Goal: Information Seeking & Learning: Learn about a topic

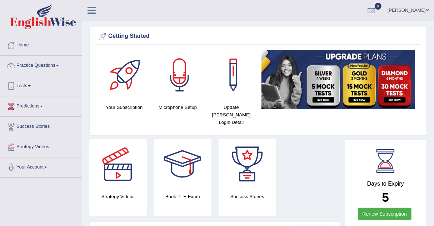
click at [40, 64] on link "Practice Questions" at bounding box center [40, 65] width 81 height 18
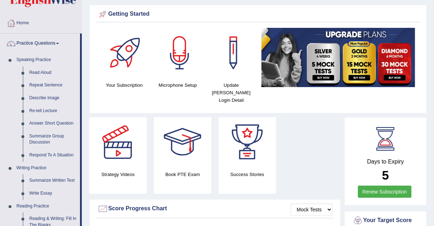
scroll to position [31, 0]
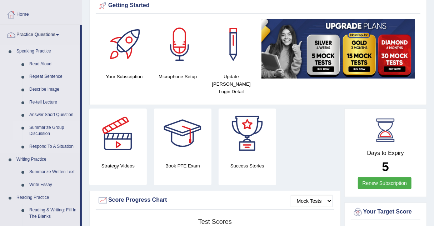
click at [41, 129] on link "Summarize Group Discussion" at bounding box center [53, 130] width 54 height 19
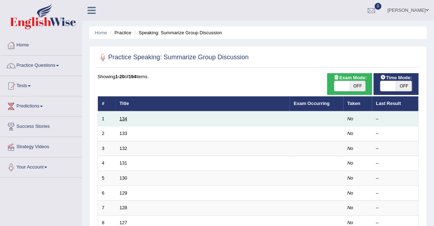
click at [121, 116] on link "134" at bounding box center [124, 118] width 8 height 5
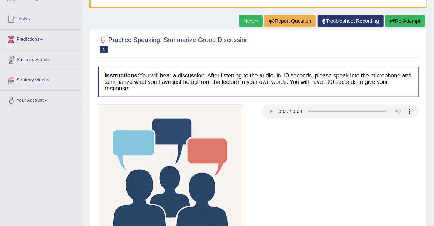
scroll to position [114, 0]
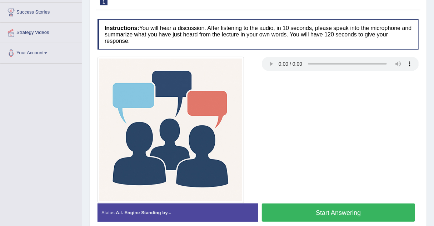
click at [331, 208] on button "Start Answering" at bounding box center [339, 213] width 154 height 18
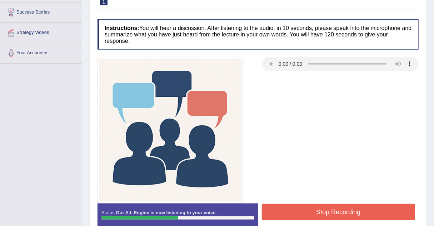
click at [331, 216] on button "Stop Recording" at bounding box center [339, 212] width 154 height 16
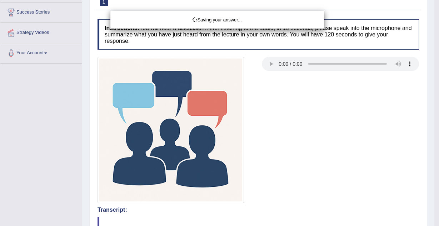
click at [351, 206] on div "Saving your answer..." at bounding box center [219, 113] width 439 height 226
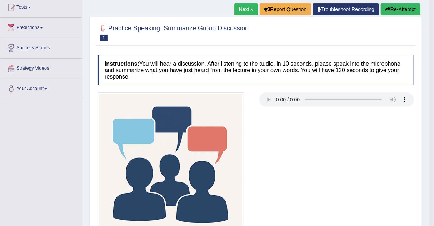
scroll to position [0, 0]
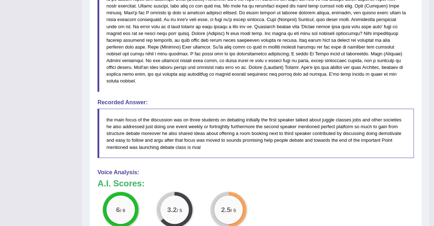
scroll to position [372, 0]
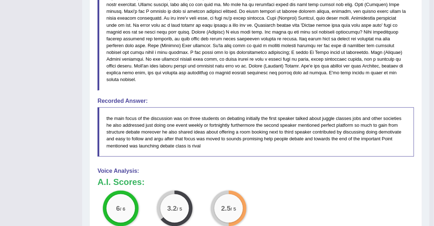
click at [324, 191] on div "6 / 6 Content 3.2 / 5 Oral fluency 2.5 / 5 Pronunciation" at bounding box center [256, 214] width 324 height 46
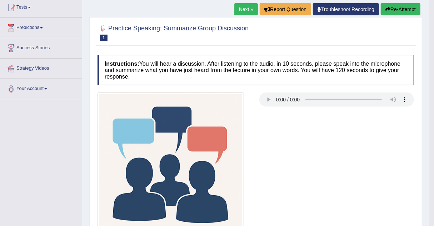
scroll to position [0, 0]
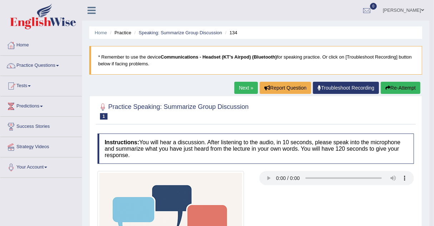
click at [402, 86] on button "Re-Attempt" at bounding box center [401, 88] width 40 height 12
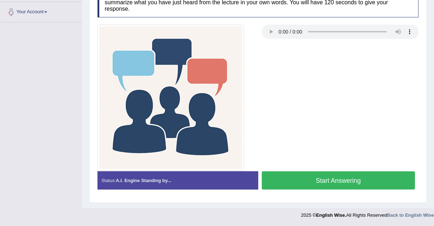
scroll to position [168, 0]
click at [337, 183] on button "Start Answering" at bounding box center [339, 181] width 154 height 18
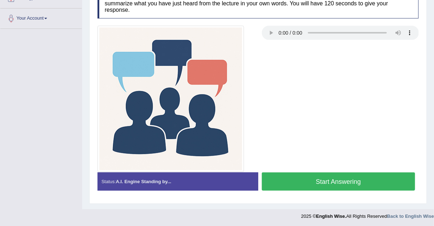
scroll to position [156, 0]
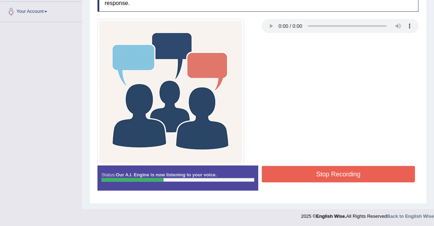
click at [328, 171] on button "Stop Recording" at bounding box center [339, 174] width 154 height 16
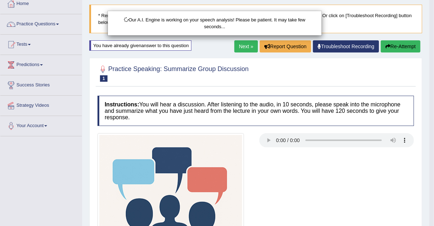
scroll to position [0, 0]
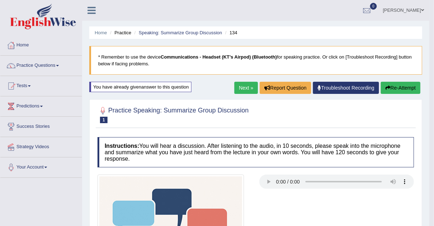
click at [380, 90] on div "Next » Report Question Troubleshoot Recording Re-Attempt" at bounding box center [328, 89] width 188 height 14
click at [390, 85] on button "Re-Attempt" at bounding box center [401, 88] width 40 height 12
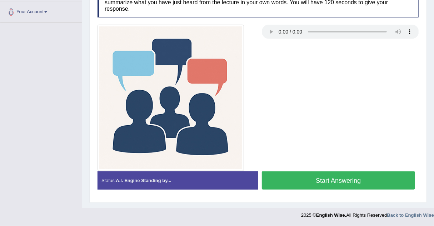
scroll to position [168, 0]
click at [316, 181] on button "Start Answering" at bounding box center [339, 181] width 154 height 18
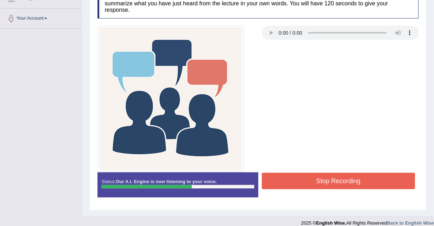
click at [365, 182] on button "Stop Recording" at bounding box center [339, 181] width 154 height 16
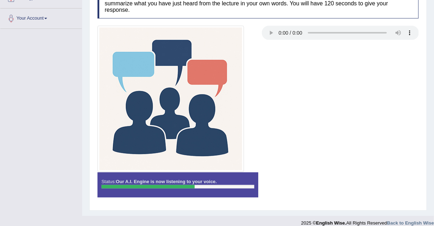
click at [362, 180] on div "Status: Our A.I. Engine is now listening to your voice. Start Answering Stop Re…" at bounding box center [258, 189] width 321 height 32
click at [306, 177] on div "Status: Our A.I. Engine is now listening to your voice. Start Answering Stop Re…" at bounding box center [258, 189] width 321 height 32
click at [301, 183] on div "Status: Our A.I. Engine is now listening to your voice. Start Answering Stop Re…" at bounding box center [258, 189] width 321 height 32
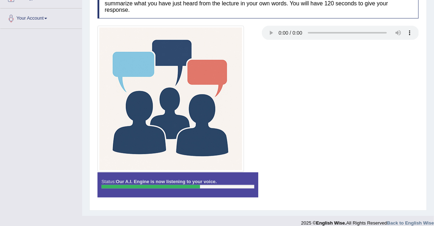
click at [301, 183] on div "Status: Our A.I. Engine is now listening to your voice. Start Answering Stop Re…" at bounding box center [258, 189] width 321 height 32
click at [299, 184] on div "Status: Our A.I. Engine is now listening to your voice. Start Answering Stop Re…" at bounding box center [258, 189] width 321 height 32
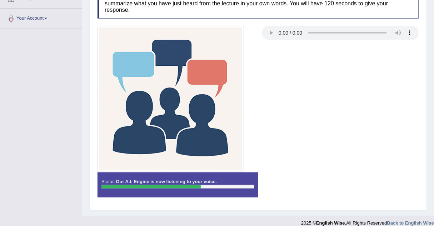
click at [299, 184] on div "Status: Our A.I. Engine is now listening to your voice. Start Answering Stop Re…" at bounding box center [258, 189] width 321 height 32
click at [298, 183] on div "Status: Our A.I. Engine is now listening to your voice. Start Answering Stop Re…" at bounding box center [258, 189] width 321 height 32
click at [284, 175] on div "Status: Our A.I. Engine is now listening to your voice. Start Answering Stop Re…" at bounding box center [258, 189] width 321 height 32
click at [289, 182] on div "Status: Our A.I. Engine is now listening to your voice. Start Answering Stop Re…" at bounding box center [258, 189] width 321 height 32
click at [292, 182] on div "Status: Our A.I. Engine is now listening to your voice. Start Answering Stop Re…" at bounding box center [258, 189] width 321 height 32
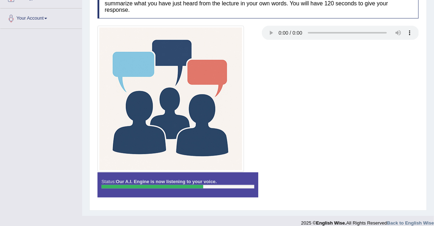
drag, startPoint x: 292, startPoint y: 182, endPoint x: 297, endPoint y: 182, distance: 5.7
click at [293, 182] on div "Status: Our A.I. Engine is now listening to your voice. Start Answering Stop Re…" at bounding box center [258, 189] width 321 height 32
click at [303, 182] on div "Status: Our A.I. Engine is now listening to your voice. Start Answering Stop Re…" at bounding box center [258, 189] width 321 height 32
click at [322, 185] on div "Status: Our A.I. Engine is now listening to your voice. Start Answering Stop Re…" at bounding box center [258, 189] width 321 height 32
click at [320, 184] on div "Status: Our A.I. Engine is now listening to your voice. Start Answering Stop Re…" at bounding box center [258, 189] width 321 height 32
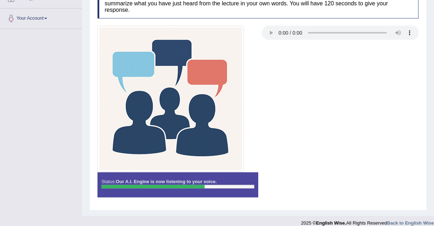
click at [318, 184] on div "Status: Our A.I. Engine is now listening to your voice. Start Answering Stop Re…" at bounding box center [258, 189] width 321 height 32
click at [318, 183] on div "Status: Our A.I. Engine is now listening to your voice. Start Answering Stop Re…" at bounding box center [258, 189] width 321 height 32
drag, startPoint x: 316, startPoint y: 183, endPoint x: 304, endPoint y: 183, distance: 11.4
click at [316, 183] on div "Status: Our A.I. Engine is now listening to your voice. Start Answering Stop Re…" at bounding box center [258, 189] width 321 height 32
click at [301, 183] on div "Status: Our A.I. Engine is now listening to your voice. Start Answering Stop Re…" at bounding box center [258, 189] width 321 height 32
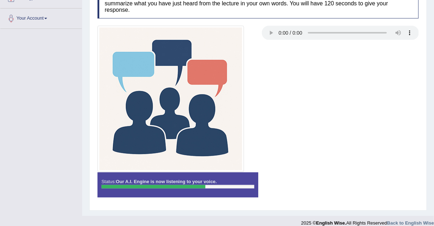
click at [300, 183] on div "Status: Our A.I. Engine is now listening to your voice. Start Answering Stop Re…" at bounding box center [258, 189] width 321 height 32
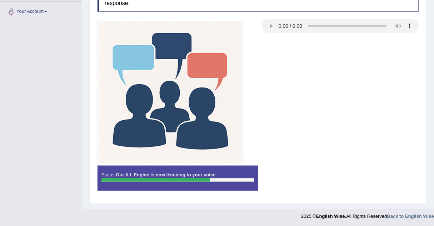
click at [299, 183] on div "Status: Our A.I. Engine is now listening to your voice. Start Answering Stop Re…" at bounding box center [258, 182] width 321 height 32
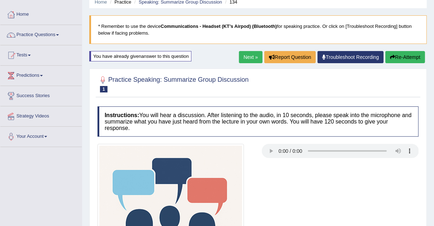
click at [299, 182] on div at bounding box center [258, 217] width 328 height 147
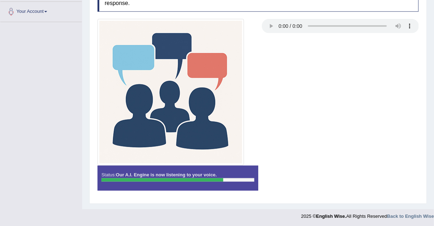
click at [299, 181] on div "Status: Our A.I. Engine is now listening to your voice. Start Answering Stop Re…" at bounding box center [258, 182] width 321 height 32
click at [273, 181] on div "Status: Our A.I. Engine is now listening to your voice. Start Answering Stop Re…" at bounding box center [258, 182] width 321 height 32
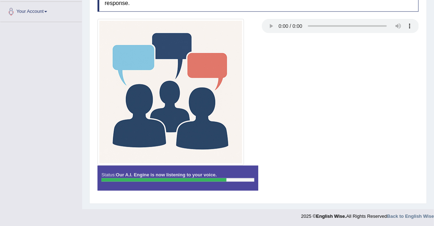
click at [272, 183] on div "Status: Our A.I. Engine is now listening to your voice. Start Answering Stop Re…" at bounding box center [258, 182] width 321 height 32
click at [273, 182] on div "Status: Our A.I. Engine is now listening to your voice. Start Answering Stop Re…" at bounding box center [258, 182] width 321 height 32
click at [271, 182] on div "Status: Our A.I. Engine is now listening to your voice. Start Answering Stop Re…" at bounding box center [258, 182] width 321 height 32
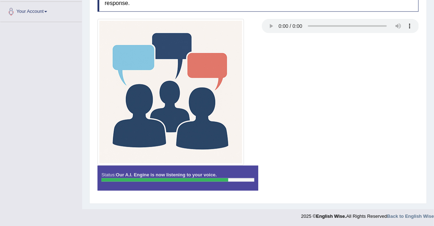
click at [271, 182] on div "Status: Our A.I. Engine is now listening to your voice. Start Answering Stop Re…" at bounding box center [258, 182] width 321 height 32
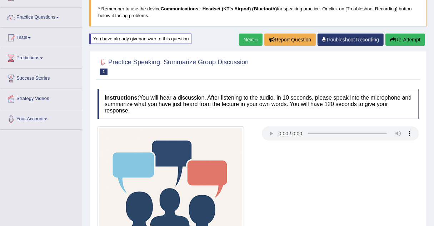
scroll to position [47, 0]
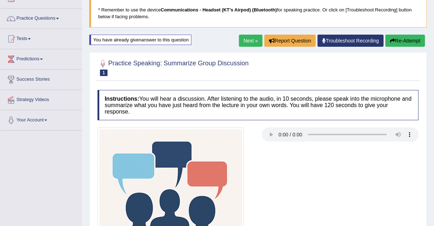
click at [301, 185] on div at bounding box center [258, 201] width 328 height 147
click at [306, 179] on div at bounding box center [258, 201] width 328 height 147
click at [306, 178] on div at bounding box center [258, 201] width 328 height 147
click at [306, 177] on div at bounding box center [258, 201] width 328 height 147
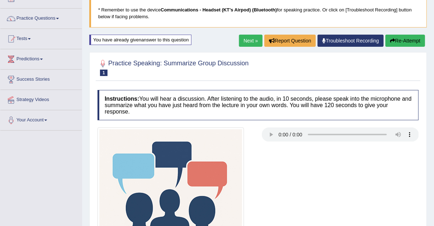
click at [306, 179] on div at bounding box center [258, 201] width 328 height 147
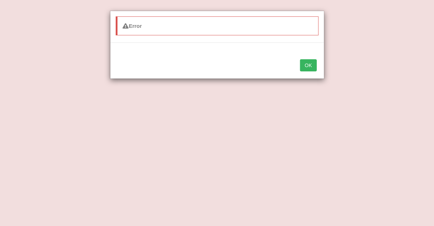
click at [310, 63] on button "OK" at bounding box center [308, 65] width 16 height 12
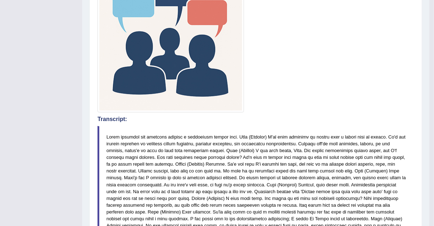
scroll to position [212, 0]
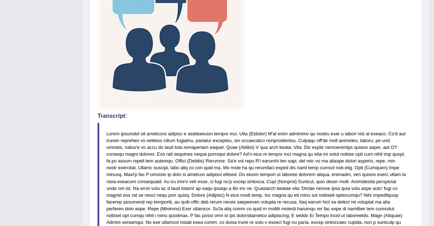
click at [319, 174] on blockquote at bounding box center [256, 188] width 317 height 131
click at [322, 178] on blockquote at bounding box center [256, 188] width 317 height 131
click at [407, 174] on blockquote at bounding box center [256, 188] width 317 height 131
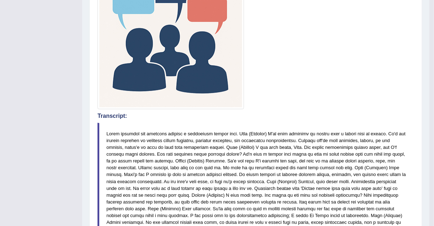
click at [403, 174] on blockquote at bounding box center [256, 188] width 317 height 131
click at [405, 183] on blockquote at bounding box center [256, 188] width 317 height 131
click at [404, 184] on blockquote at bounding box center [256, 188] width 317 height 131
click at [313, 123] on blockquote at bounding box center [256, 188] width 317 height 131
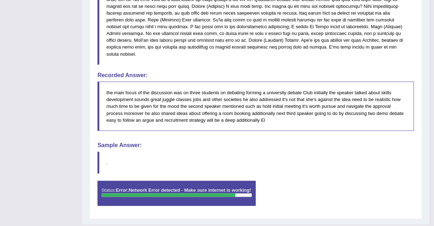
scroll to position [415, 0]
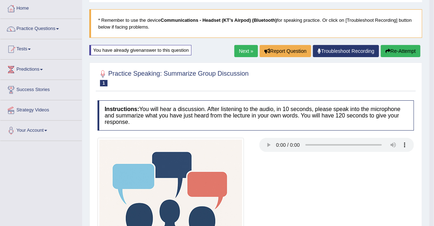
scroll to position [36, 0]
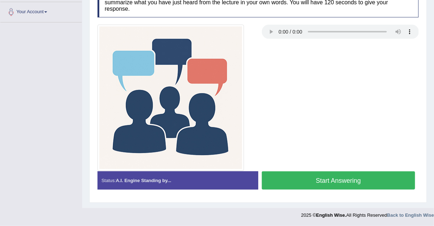
scroll to position [168, 0]
click at [73, 88] on div "Toggle navigation Home Practice Questions Speaking Practice Read Aloud Repeat S…" at bounding box center [217, 34] width 434 height 378
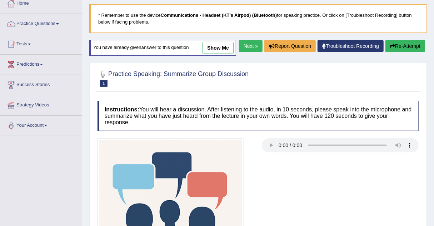
scroll to position [0, 0]
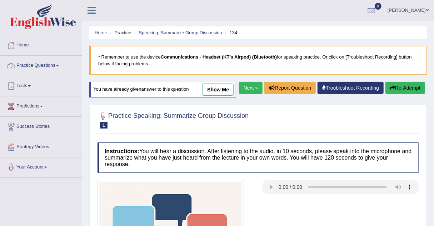
click at [47, 65] on link "Practice Questions" at bounding box center [40, 65] width 81 height 18
